Goal: Book appointment/travel/reservation

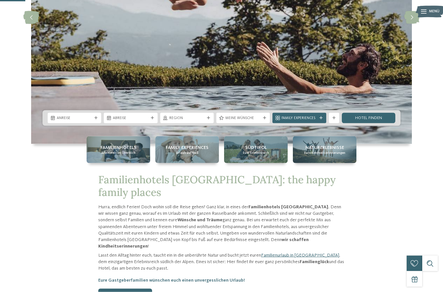
scroll to position [136, 0]
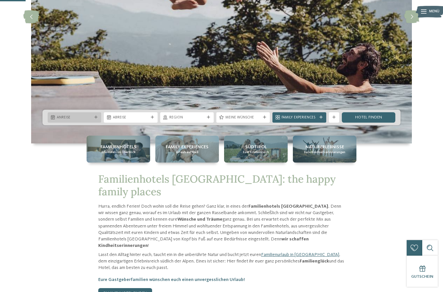
click at [149, 143] on img at bounding box center [221, 16] width 381 height 253
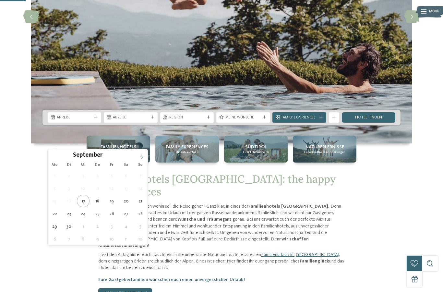
click at [146, 156] on span at bounding box center [142, 154] width 11 height 11
type div "[DATE]"
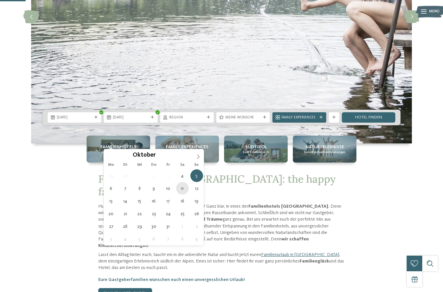
type div "[DATE]"
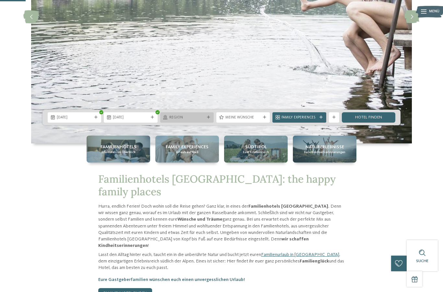
click at [205, 123] on div "Region" at bounding box center [187, 117] width 54 height 10
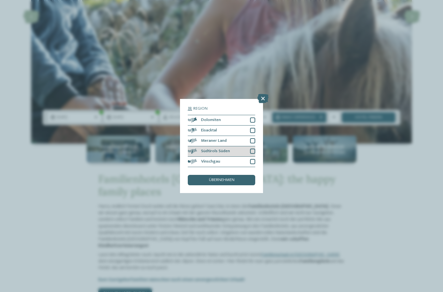
click at [253, 149] on div at bounding box center [252, 151] width 5 height 5
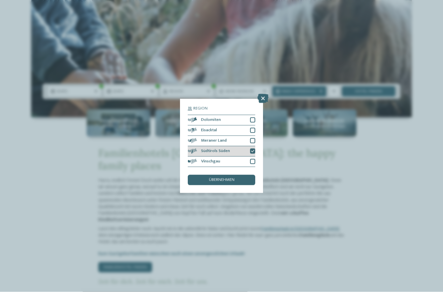
scroll to position [162, 0]
click at [237, 175] on div "übernehmen" at bounding box center [221, 180] width 67 height 10
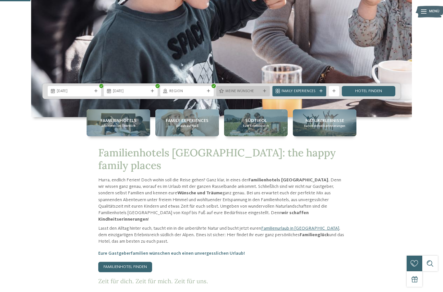
click at [257, 94] on span "Meine Wünsche" at bounding box center [243, 91] width 35 height 5
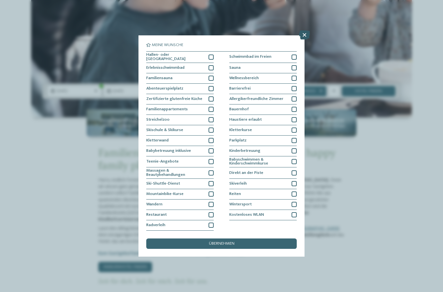
click at [304, 31] on icon at bounding box center [304, 35] width 11 height 9
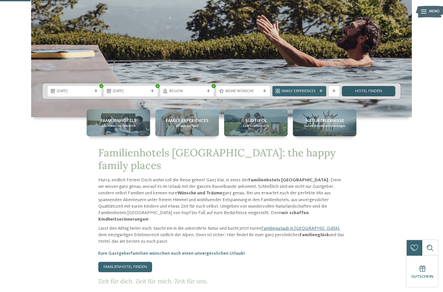
click at [388, 96] on link "Hotel finden" at bounding box center [369, 91] width 54 height 10
